Goal: Task Accomplishment & Management: Manage account settings

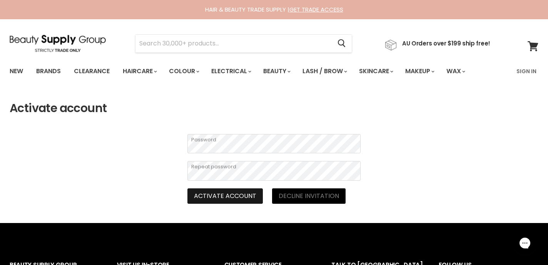
click at [223, 192] on button "Activate account" at bounding box center [224, 195] width 75 height 15
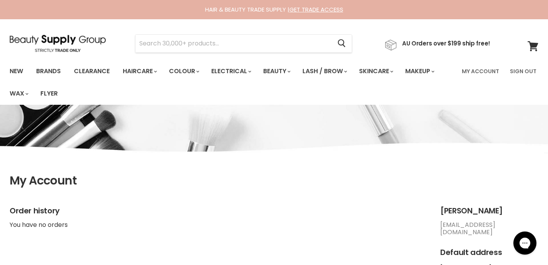
click at [249, 187] on h1 "My Account" at bounding box center [274, 180] width 529 height 13
